Goal: Navigation & Orientation: Find specific page/section

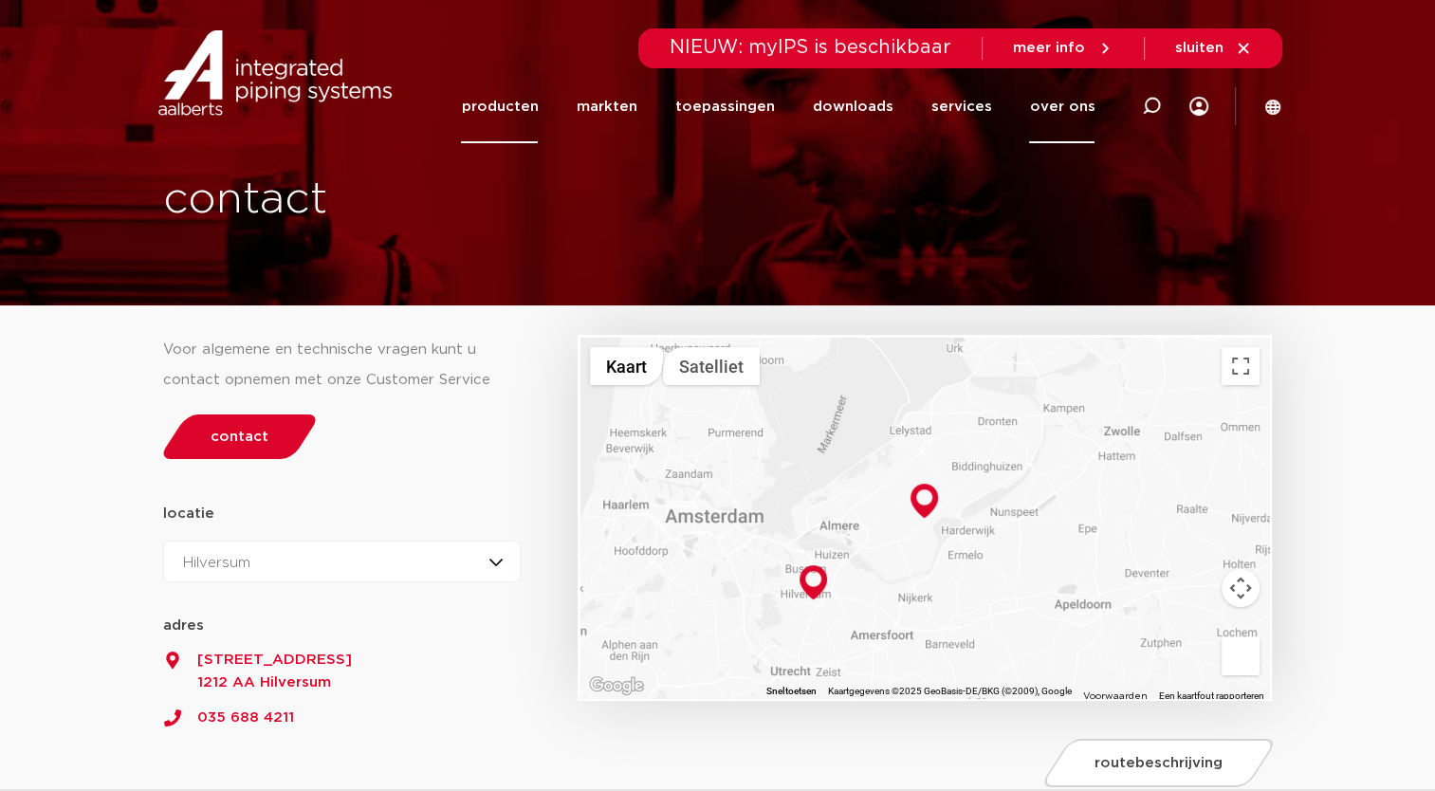
click at [533, 102] on link "producten" at bounding box center [499, 106] width 77 height 73
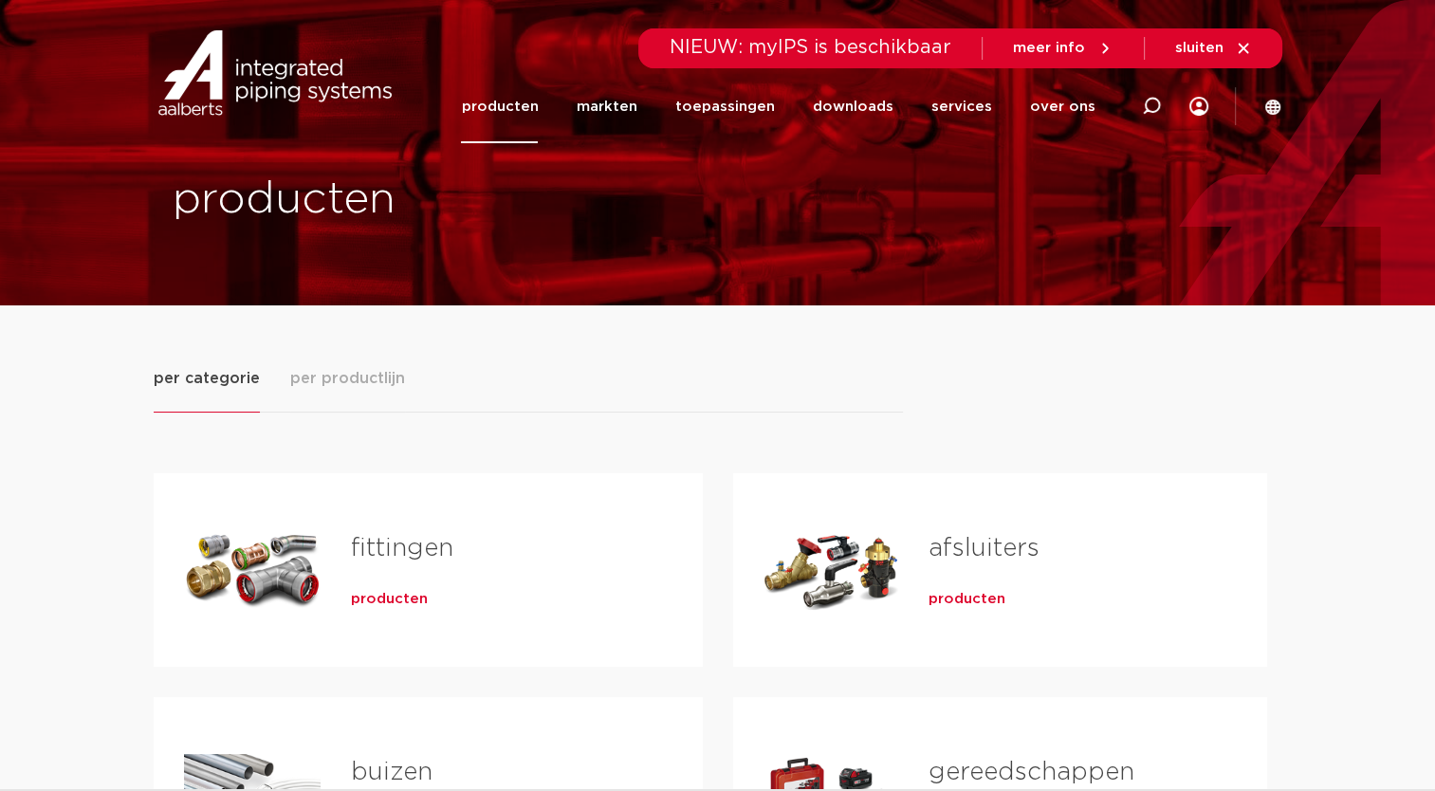
click at [281, 83] on img at bounding box center [275, 72] width 243 height 85
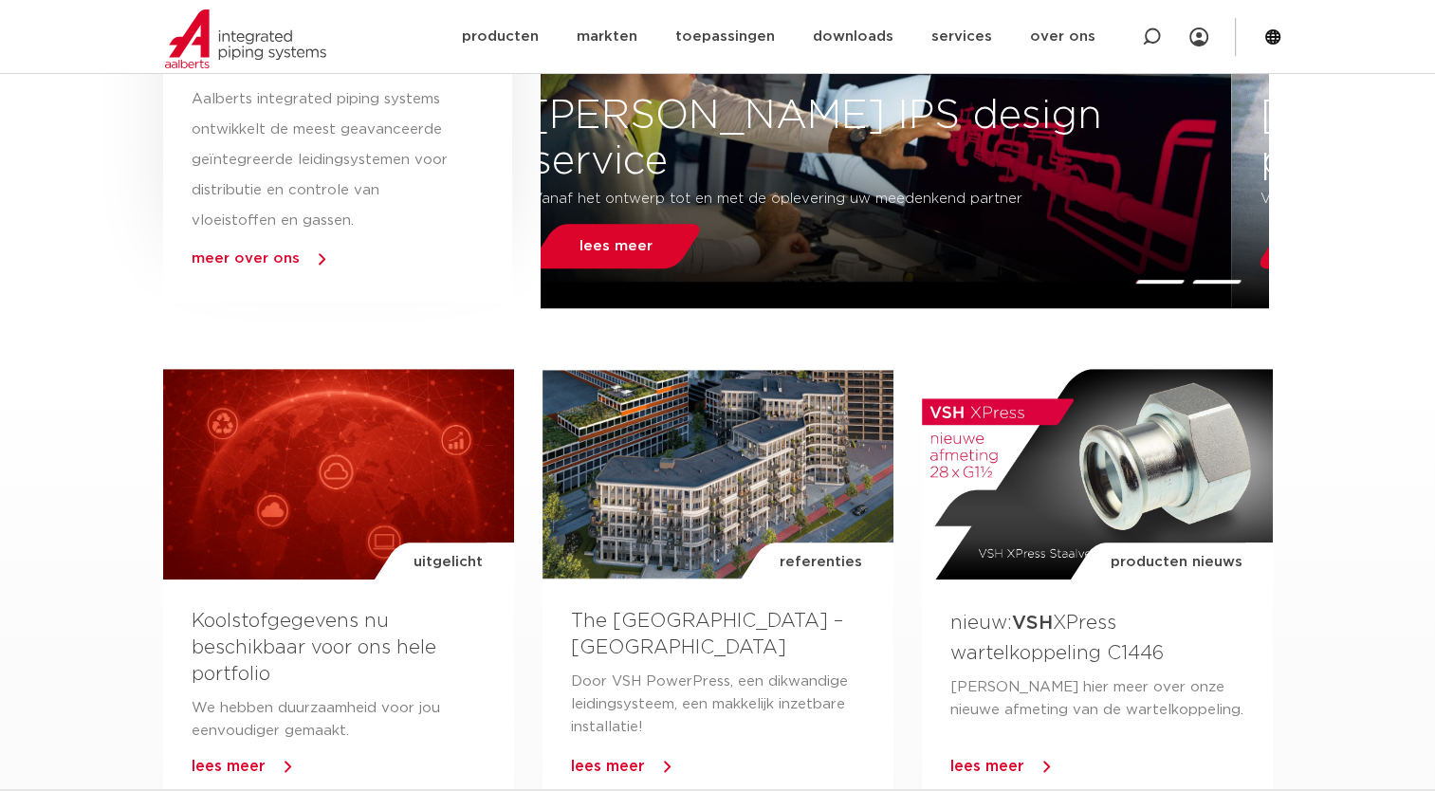
scroll to position [754, 0]
